Goal: Information Seeking & Learning: Learn about a topic

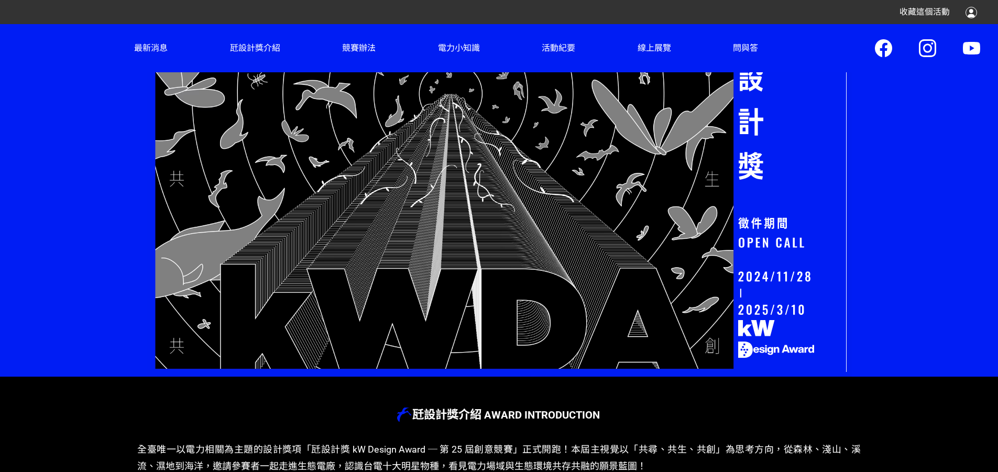
scroll to position [307, 0]
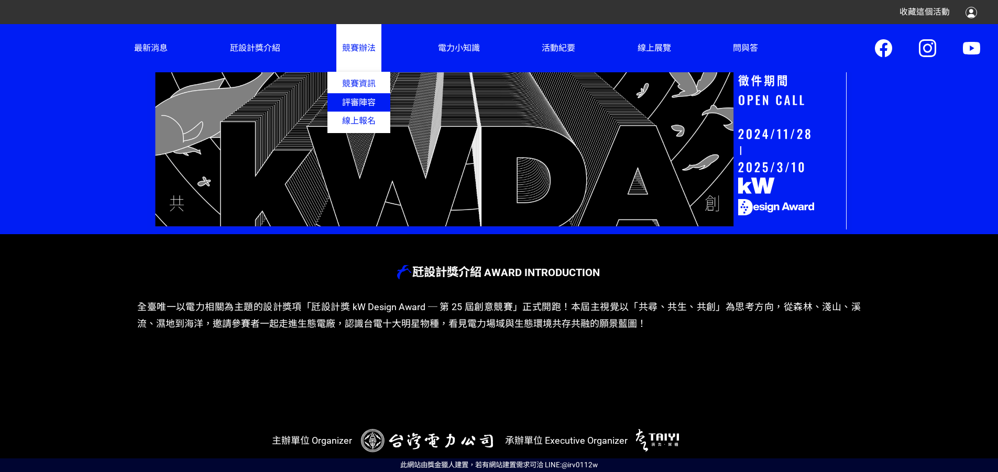
click at [355, 108] on link "評審陣容" at bounding box center [358, 102] width 63 height 18
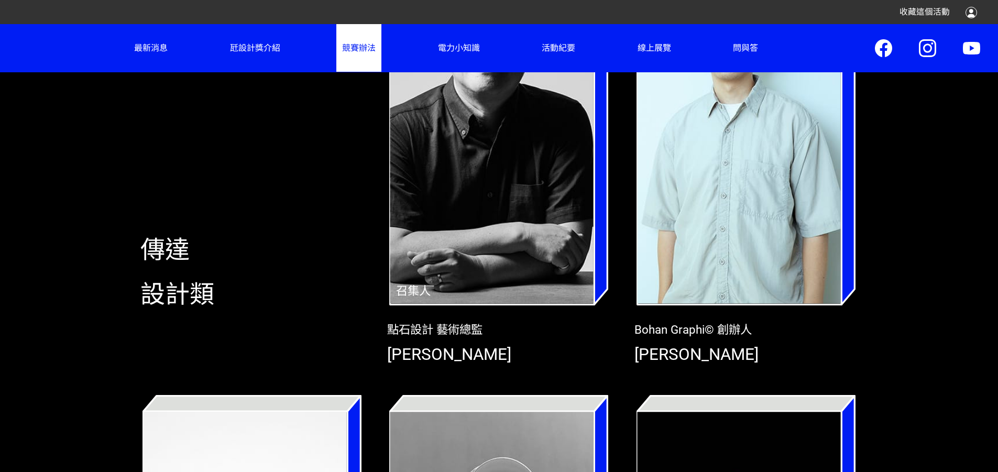
scroll to position [236, 0]
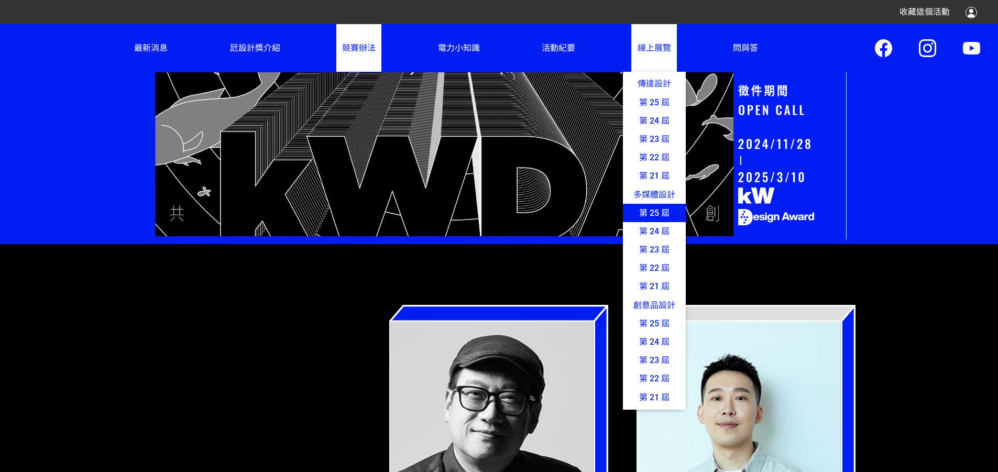
click at [639, 222] on link "第 25 屆" at bounding box center [654, 213] width 63 height 18
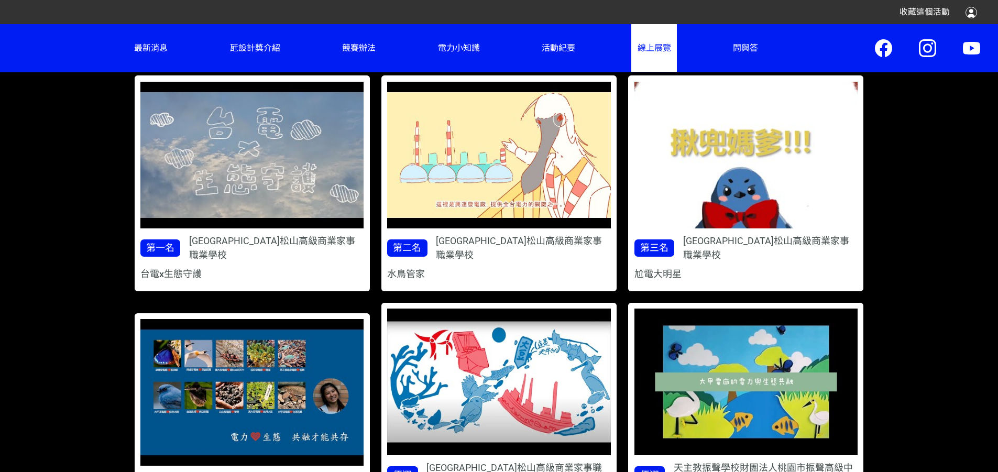
scroll to position [561, 0]
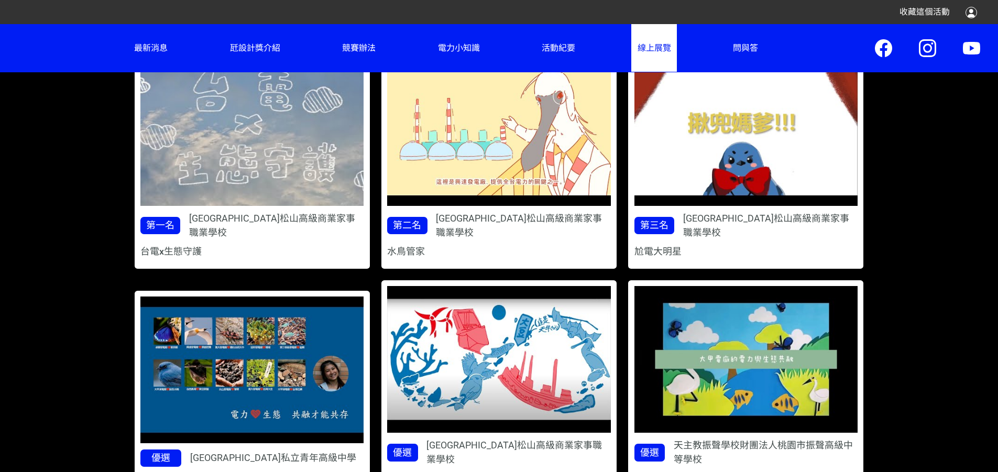
click at [279, 228] on img at bounding box center [252, 132] width 291 height 191
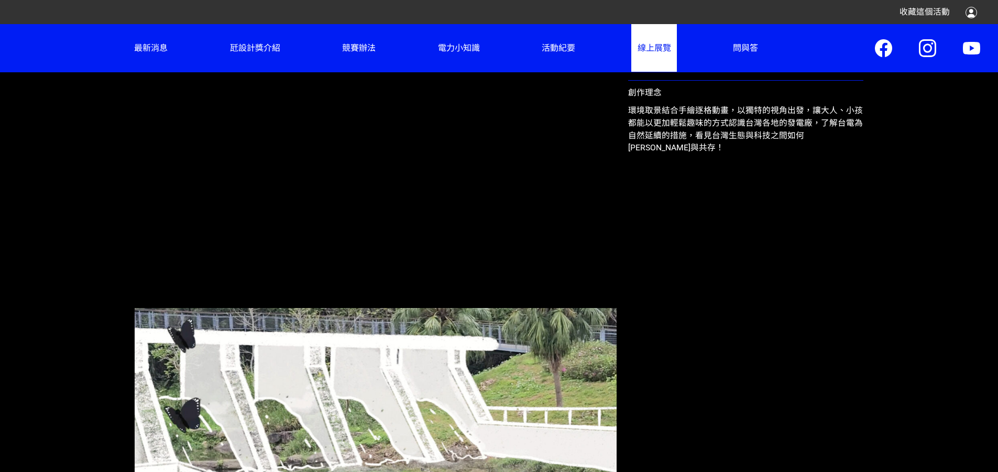
scroll to position [466, 0]
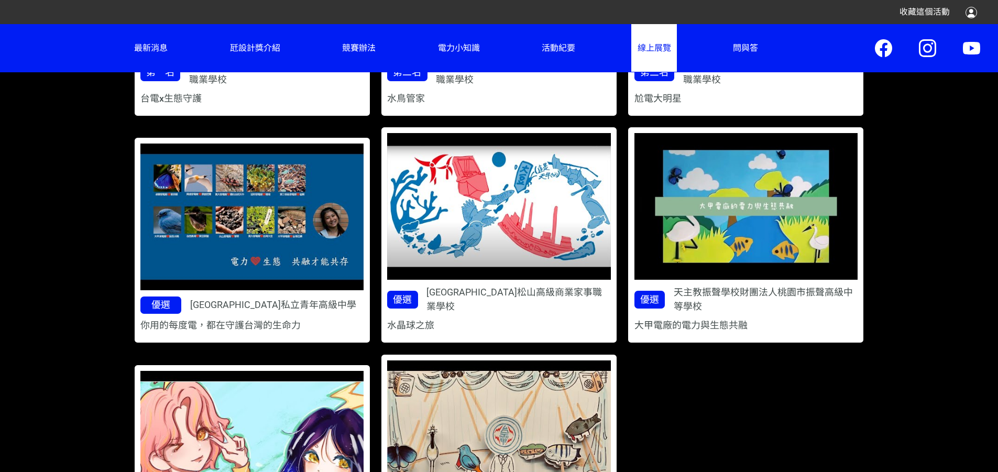
scroll to position [833, 0]
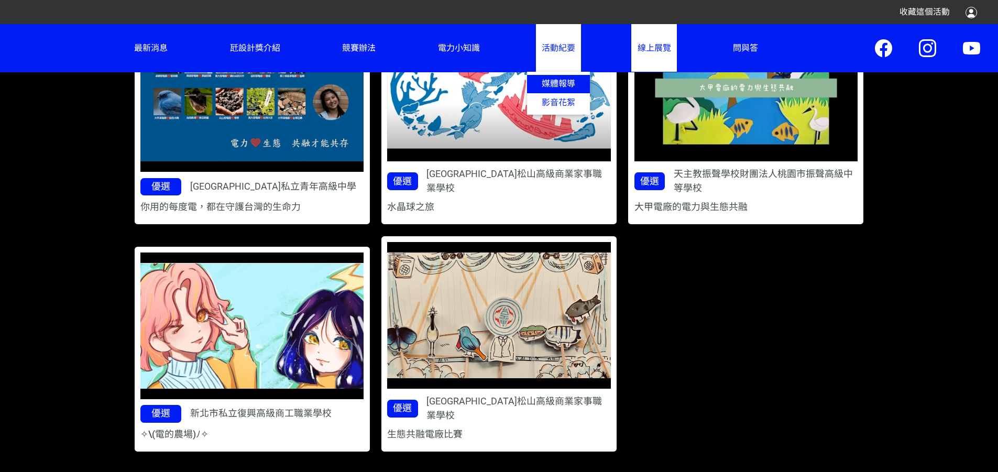
click at [560, 93] on link "媒體報導" at bounding box center [558, 84] width 63 height 18
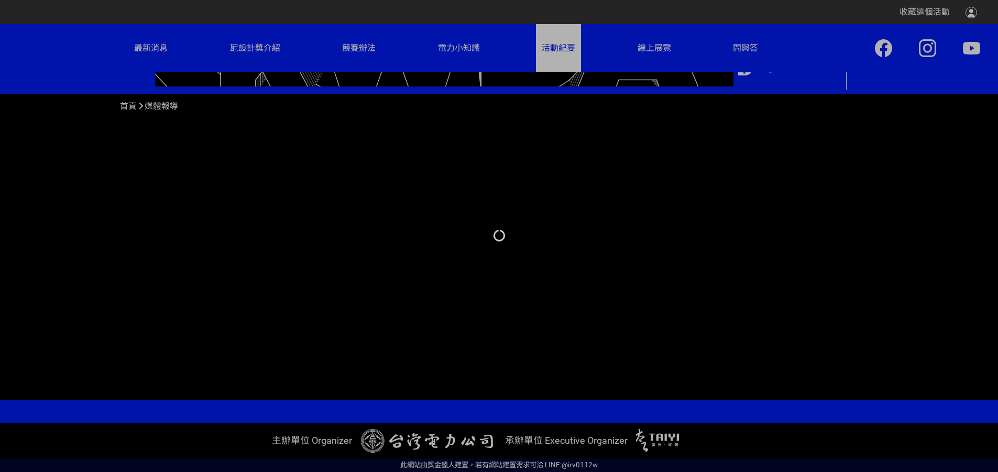
scroll to position [452, 0]
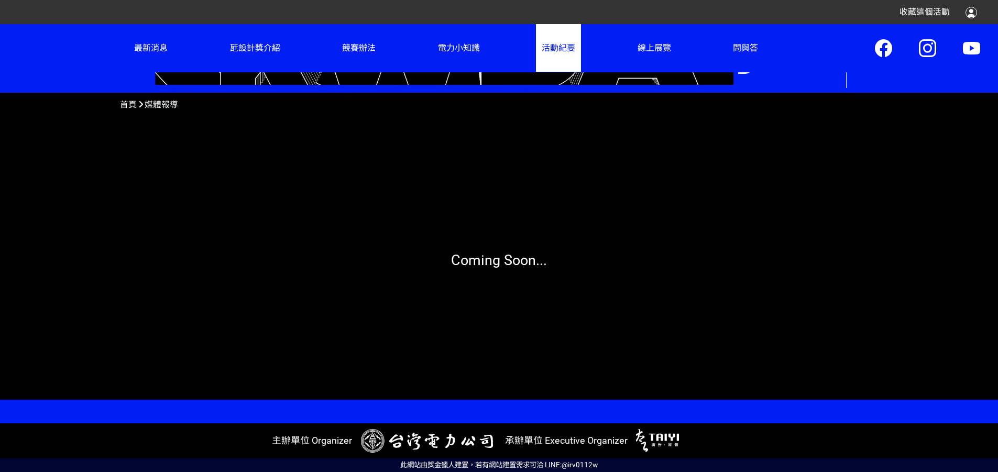
click at [136, 99] on span "首頁" at bounding box center [128, 104] width 17 height 10
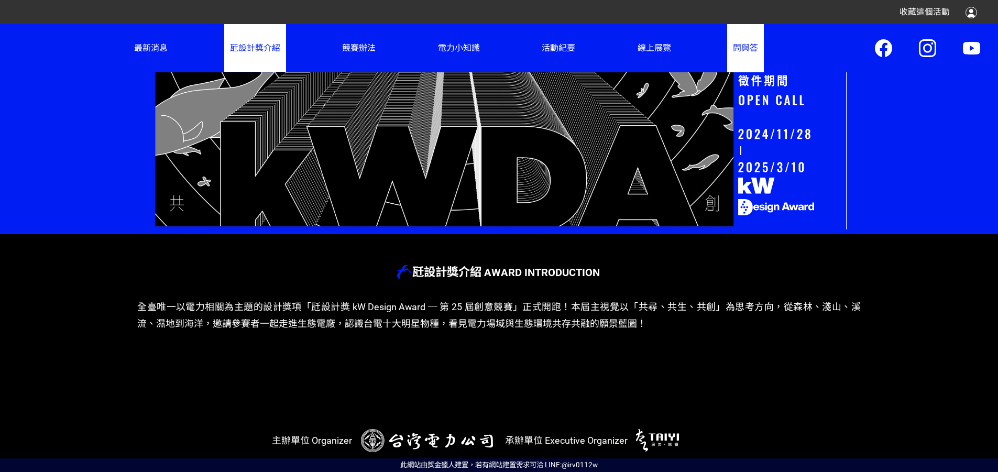
click at [742, 55] on link "問與答" at bounding box center [745, 48] width 37 height 48
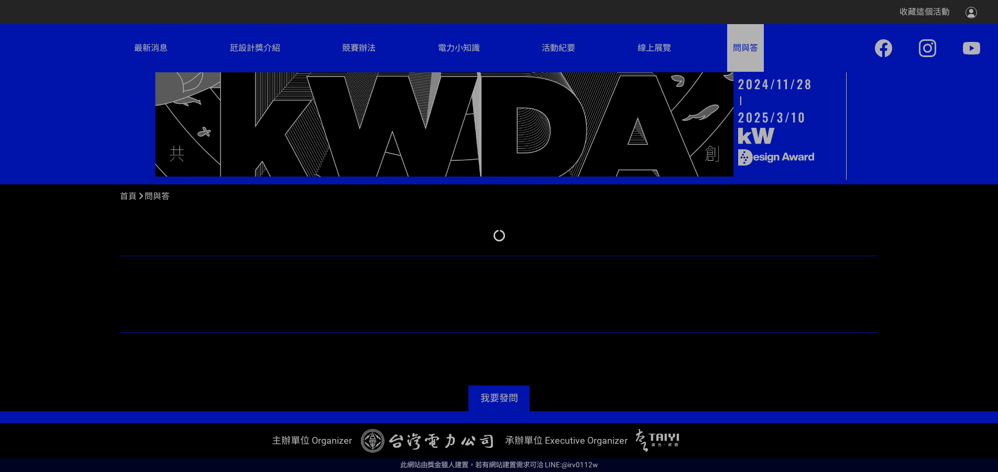
click at [669, 55] on div at bounding box center [499, 236] width 998 height 472
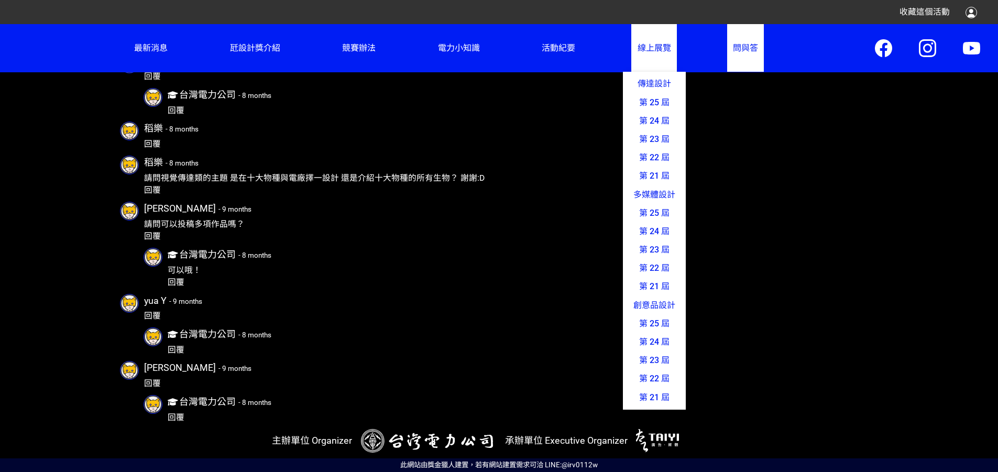
click at [641, 53] on span "線上展覽" at bounding box center [654, 48] width 34 height 10
click at [637, 128] on link "第 24 屆" at bounding box center [654, 121] width 63 height 18
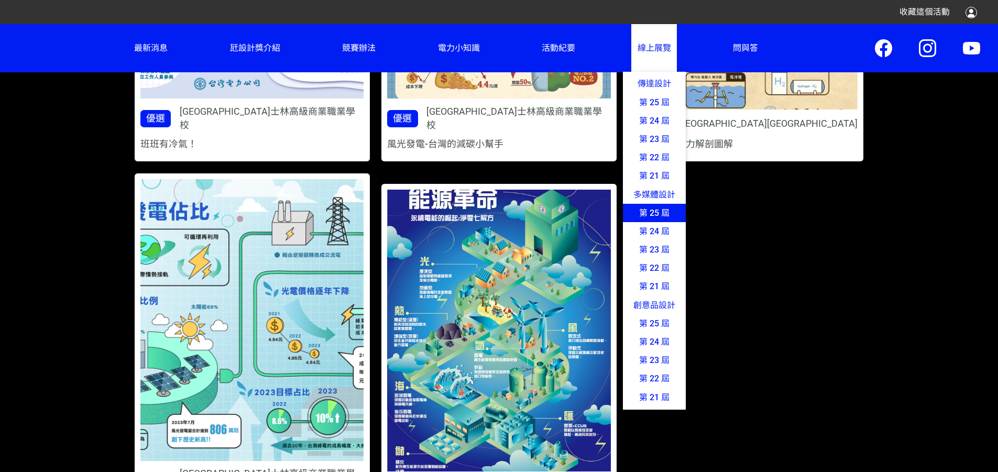
scroll to position [466, 0]
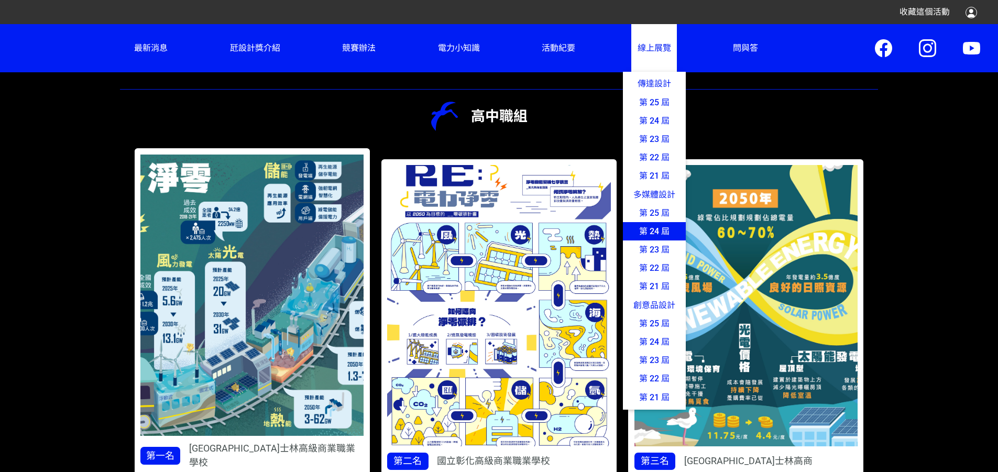
click at [645, 240] on link "第 24 屆" at bounding box center [654, 231] width 63 height 18
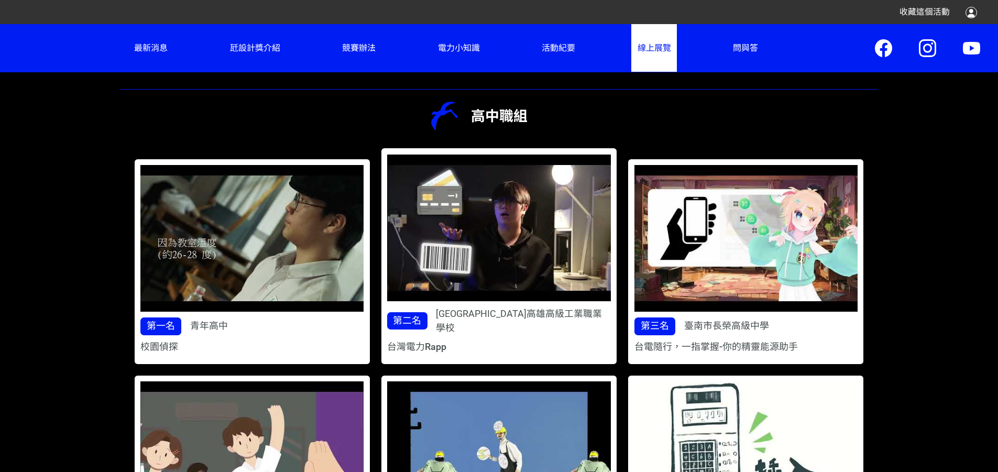
click at [131, 36] on span "首頁" at bounding box center [128, 31] width 17 height 10
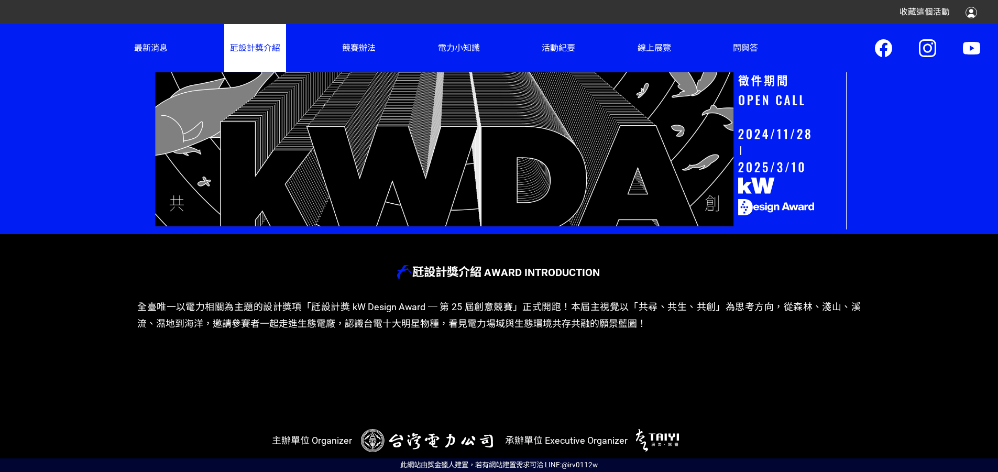
scroll to position [307, 0]
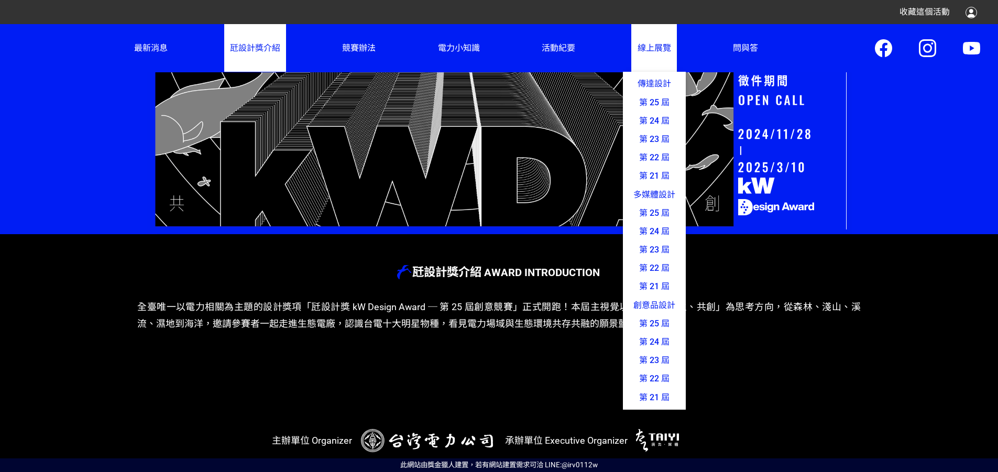
click at [649, 45] on span "線上展覽" at bounding box center [654, 48] width 34 height 10
click at [625, 240] on link "第 24 屆" at bounding box center [654, 231] width 63 height 18
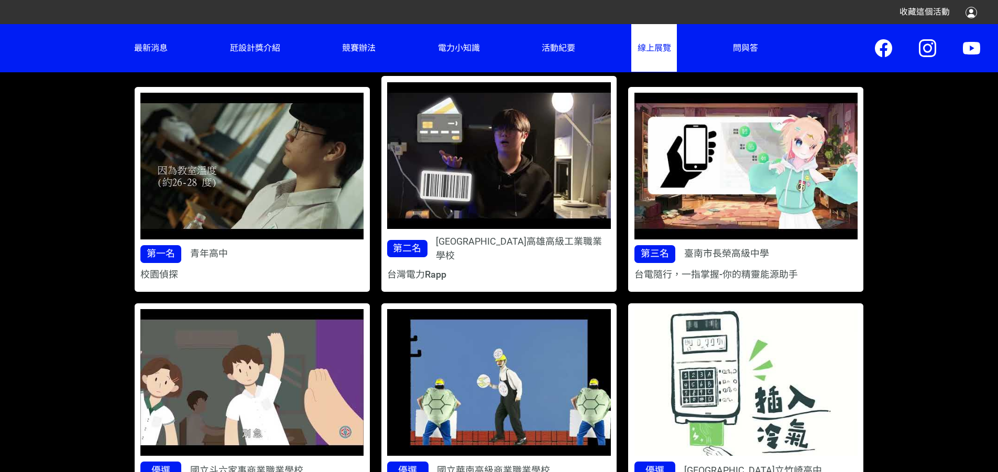
scroll to position [466, 0]
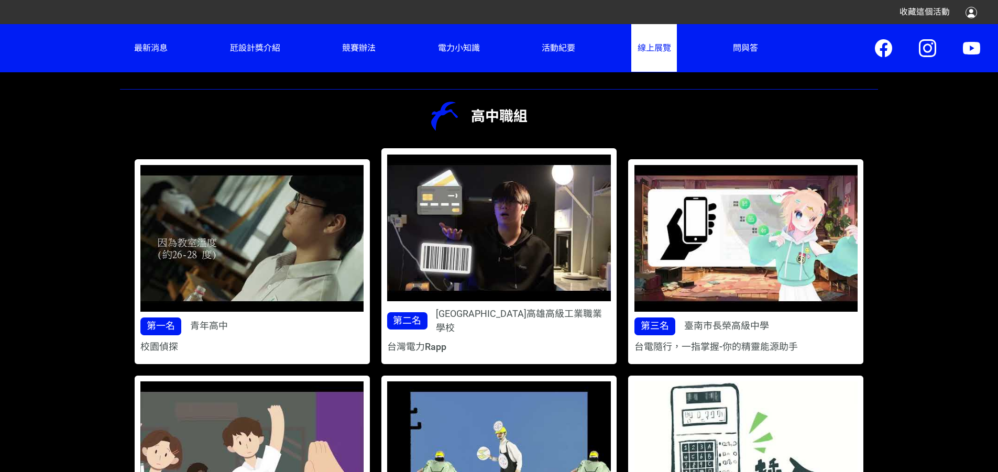
click at [515, 239] on img at bounding box center [499, 227] width 224 height 147
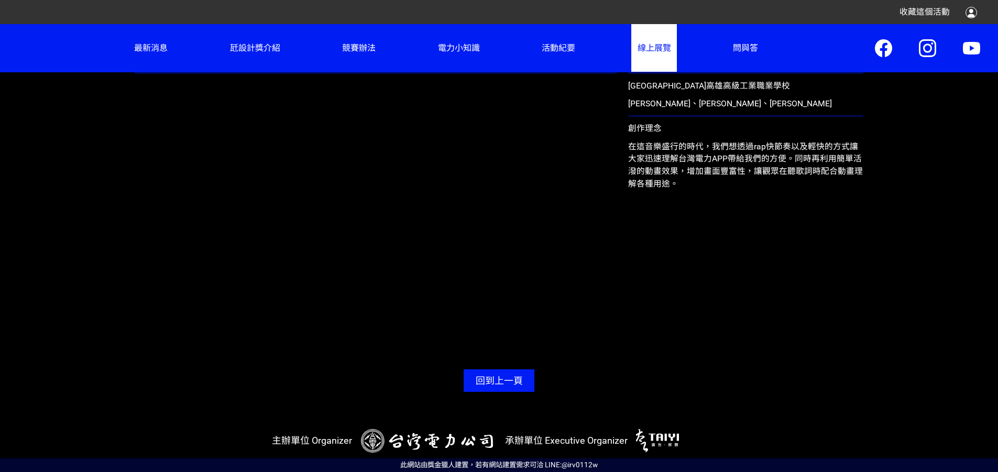
scroll to position [541, 0]
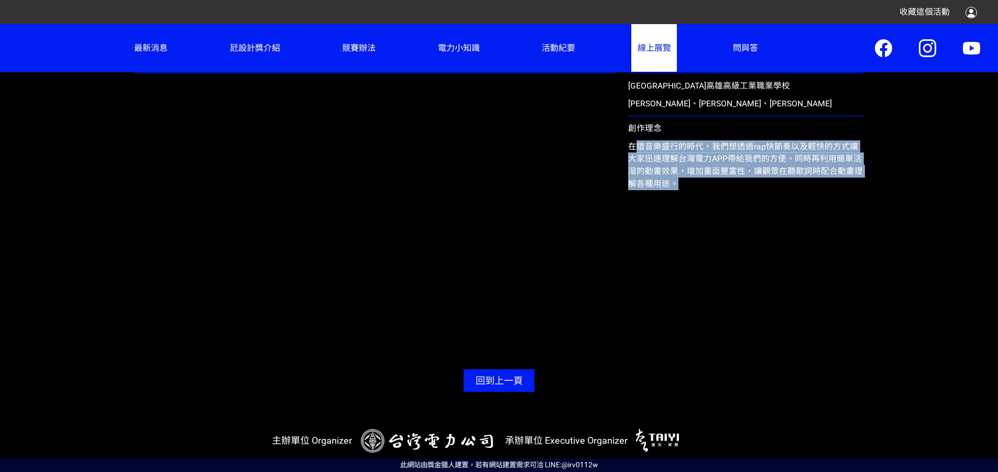
drag, startPoint x: 640, startPoint y: 137, endPoint x: 809, endPoint y: 228, distance: 191.4
click at [809, 228] on div "高中職組第二名 高雄市立高雄高級工業職業學校 [PERSON_NAME]、[PERSON_NAME]、[PERSON_NAME] 創作理念 在這音樂盛行的時代…" at bounding box center [745, 204] width 247 height 303
click at [810, 228] on div "高中職組第二名 高雄市立高雄高級工業職業學校 [PERSON_NAME]、[PERSON_NAME]、[PERSON_NAME] 創作理念 在這音樂盛行的時代…" at bounding box center [745, 204] width 247 height 303
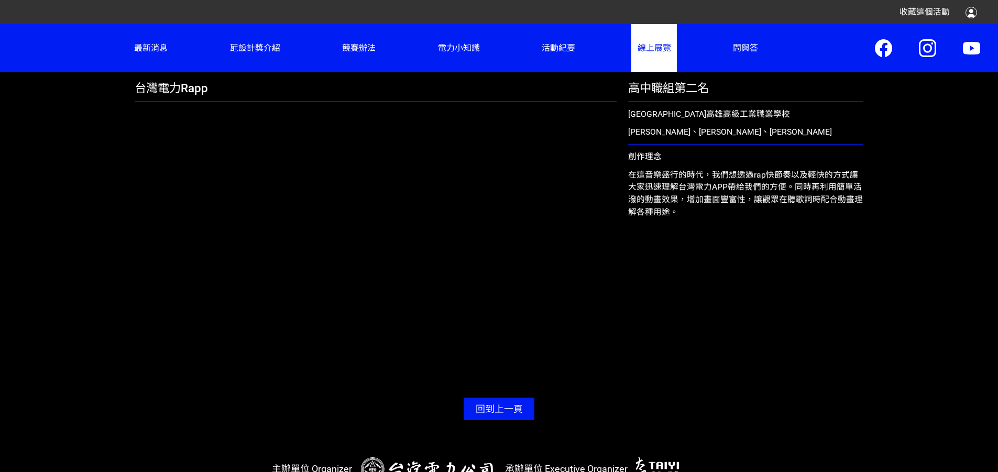
scroll to position [227, 0]
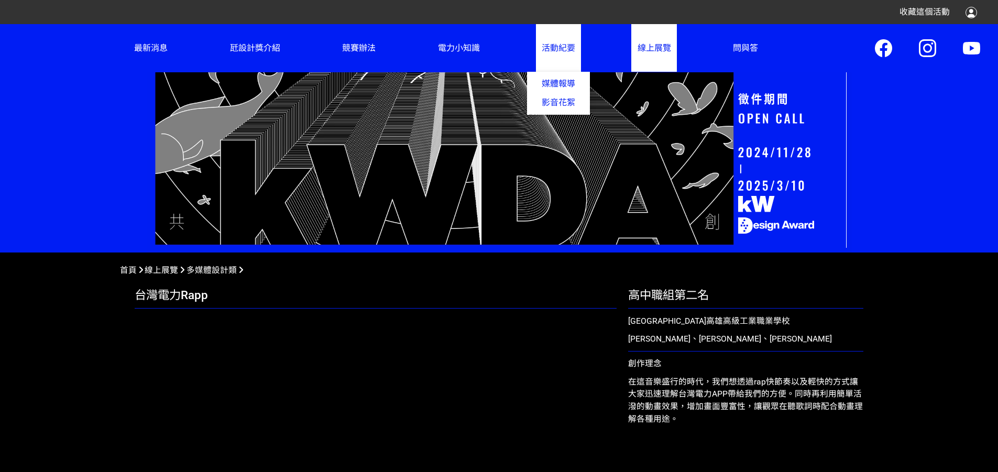
click at [536, 58] on link "活動紀要 媒體報導 影音花絮" at bounding box center [558, 48] width 45 height 48
click at [546, 112] on link "影音花絮" at bounding box center [558, 102] width 63 height 18
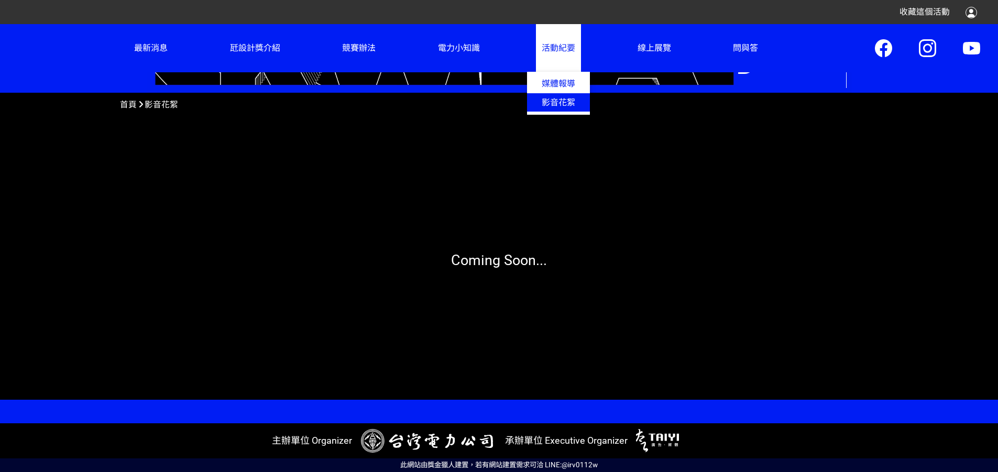
scroll to position [452, 0]
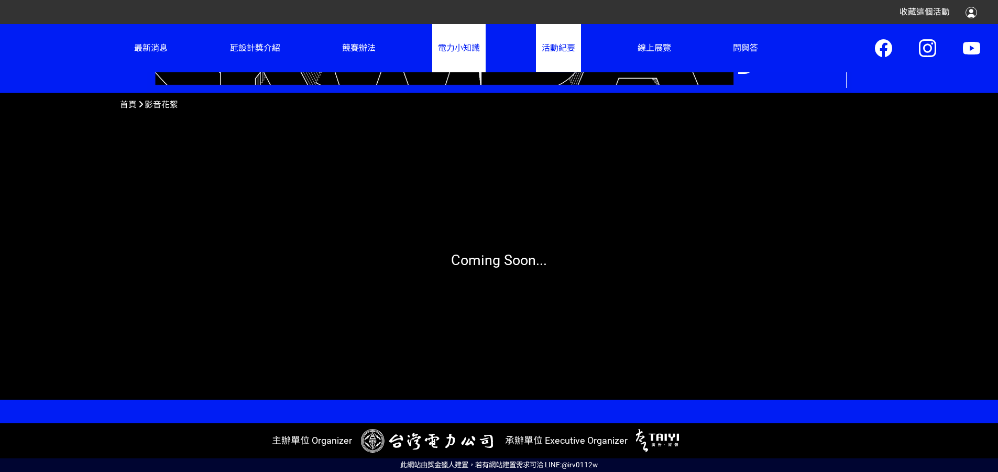
click at [459, 52] on link "電力小知識" at bounding box center [458, 48] width 53 height 48
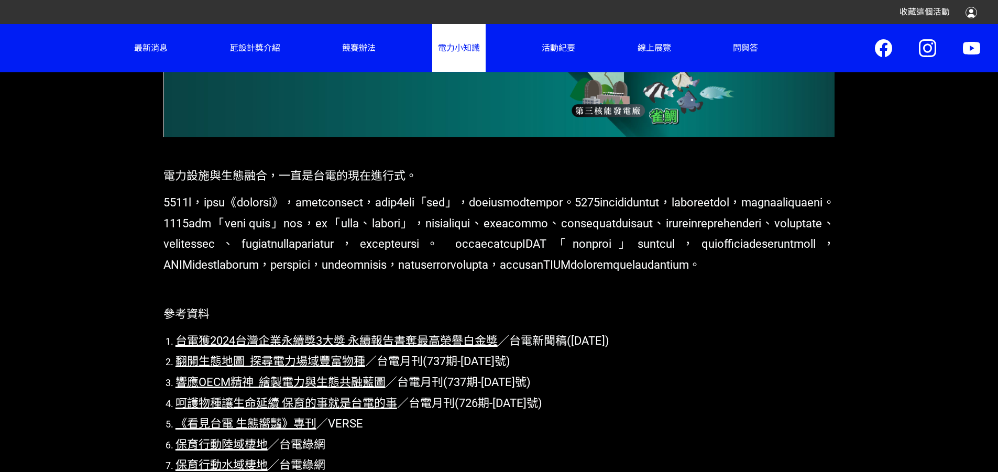
scroll to position [767, 0]
